Goal: Information Seeking & Learning: Find specific fact

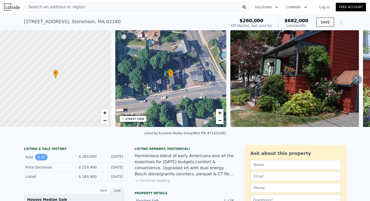
click at [40, 158] on icon "View historical data" at bounding box center [38, 157] width 3 height 3
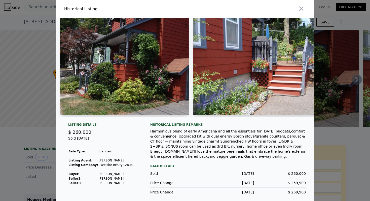
scroll to position [4, 0]
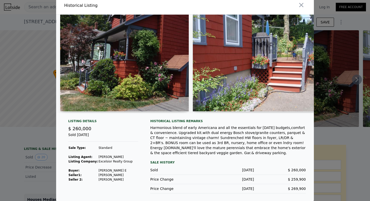
click at [350, 58] on div at bounding box center [185, 100] width 370 height 201
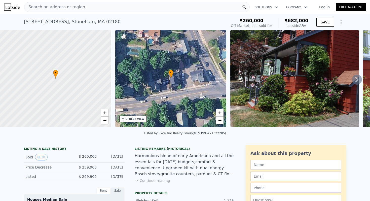
click at [101, 8] on div "Search an address or region" at bounding box center [137, 7] width 226 height 10
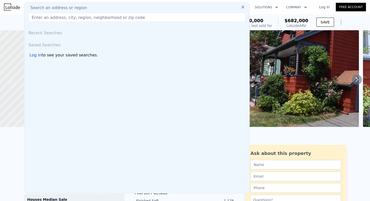
click at [95, 8] on div "Search an address or region" at bounding box center [136, 8] width 221 height 6
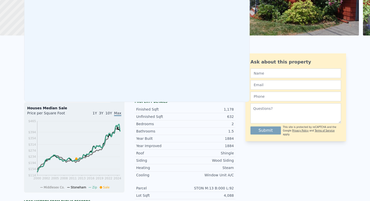
scroll to position [0, 0]
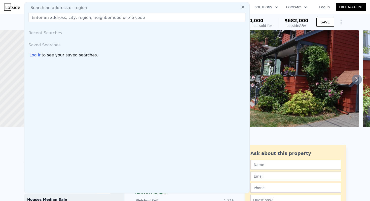
click at [87, 16] on input "text" at bounding box center [136, 17] width 217 height 9
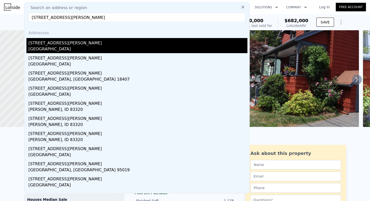
type input "[STREET_ADDRESS][PERSON_NAME]"
click at [77, 42] on div "[STREET_ADDRESS][PERSON_NAME]" at bounding box center [137, 42] width 219 height 8
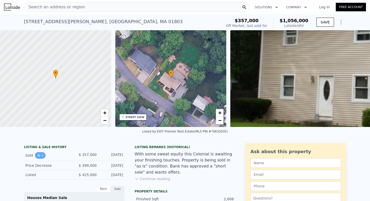
click at [35, 155] on button "1" at bounding box center [40, 155] width 11 height 7
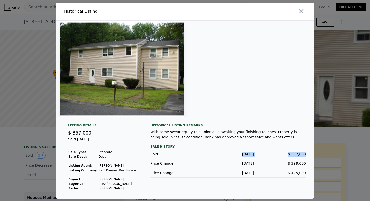
drag, startPoint x: 231, startPoint y: 154, endPoint x: 308, endPoint y: 154, distance: 77.1
click at [309, 154] on div "Listing Details $ 357,000 Sold [DATE] Sale Type: Standard Sale Deed: Deed Listi…" at bounding box center [185, 160] width 258 height 75
copy div "[DATE] $ 357,000"
click at [325, 77] on div at bounding box center [185, 100] width 370 height 201
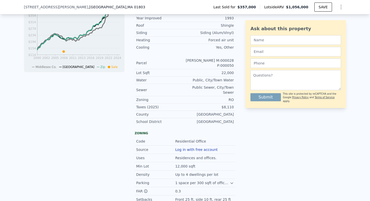
scroll to position [74, 0]
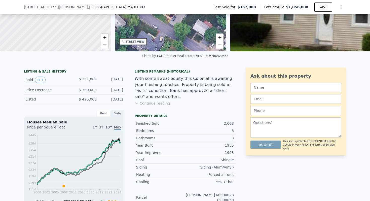
click at [144, 106] on div "Listing Remarks (Historical) With some sweat equity this Colonial is awaiting y…" at bounding box center [185, 91] width 101 height 42
click at [142, 105] on button "Continue reading" at bounding box center [153, 103] width 36 height 5
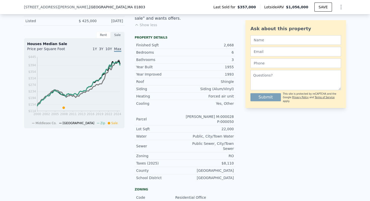
scroll to position [33, 0]
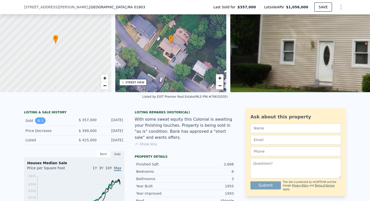
click at [42, 120] on button "1" at bounding box center [40, 120] width 11 height 7
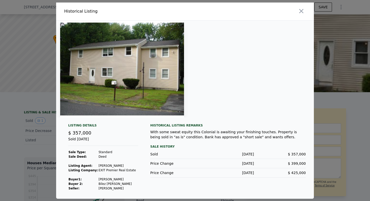
click at [42, 120] on div at bounding box center [185, 100] width 370 height 201
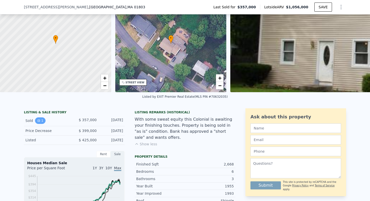
click at [42, 121] on button "1" at bounding box center [40, 120] width 11 height 7
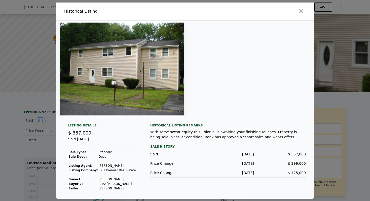
click at [0, 83] on div at bounding box center [185, 100] width 370 height 201
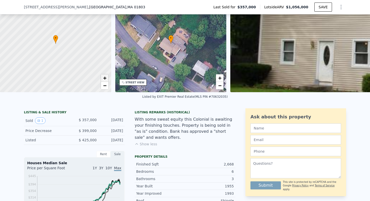
scroll to position [0, 0]
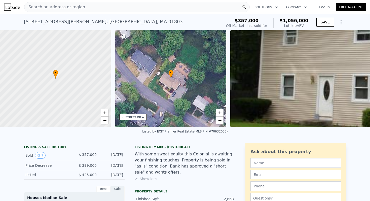
click at [137, 7] on div "Search an address or region" at bounding box center [137, 7] width 226 height 10
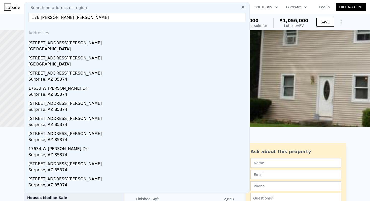
drag, startPoint x: 84, startPoint y: 17, endPoint x: 57, endPoint y: 19, distance: 26.5
click at [57, 19] on input "176 [PERSON_NAME] [PERSON_NAME]" at bounding box center [136, 17] width 217 height 9
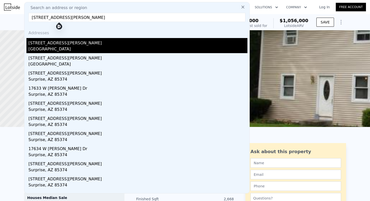
type input "[STREET_ADDRESS][PERSON_NAME]"
click at [61, 43] on div "[STREET_ADDRESS][PERSON_NAME]" at bounding box center [137, 42] width 219 height 8
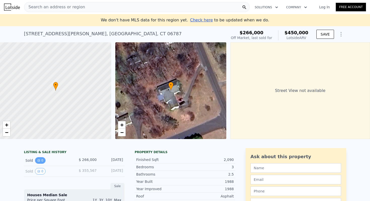
click at [41, 159] on button "0" at bounding box center [40, 160] width 11 height 7
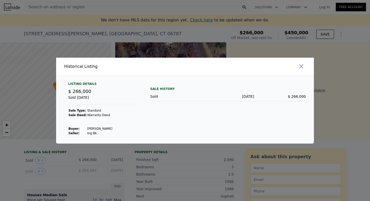
click at [41, 159] on div at bounding box center [185, 100] width 370 height 201
